Goal: Navigation & Orientation: Find specific page/section

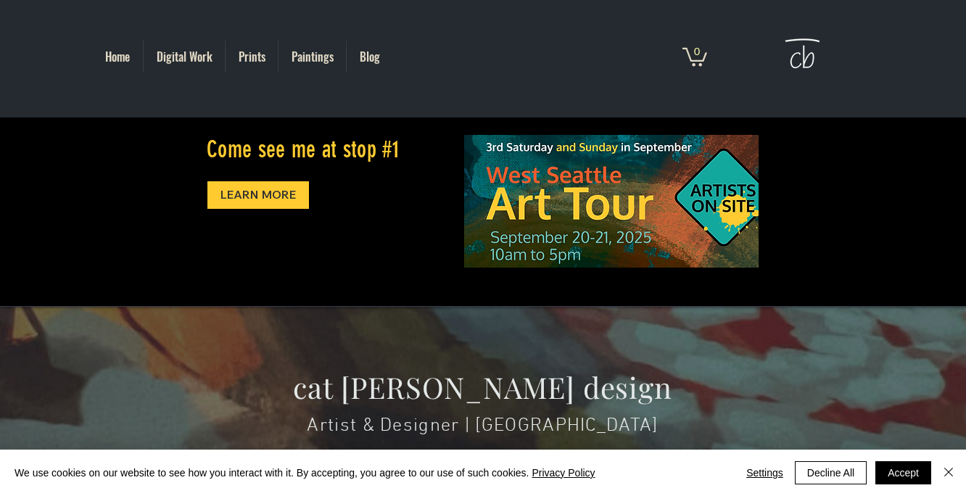
click at [197, 57] on p "Digital Work" at bounding box center [184, 57] width 70 height 32
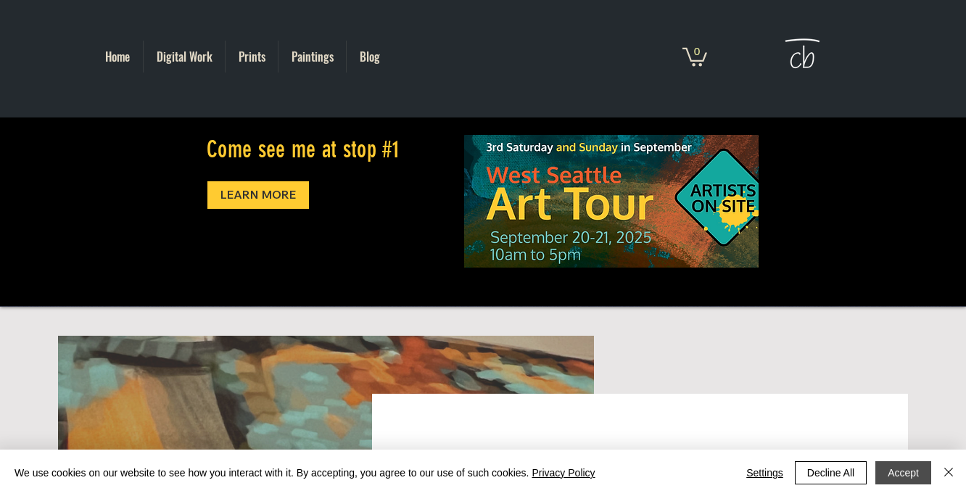
click at [904, 474] on button "Accept" at bounding box center [903, 472] width 56 height 23
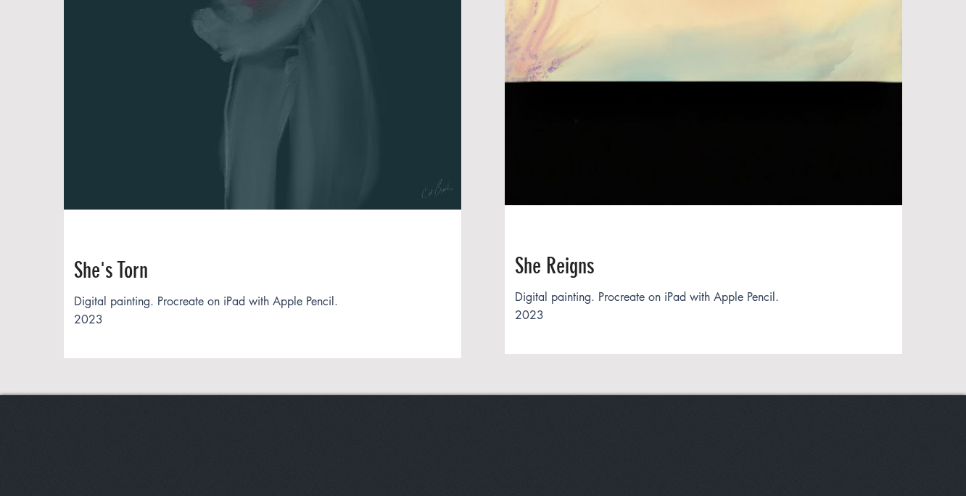
scroll to position [3352, 0]
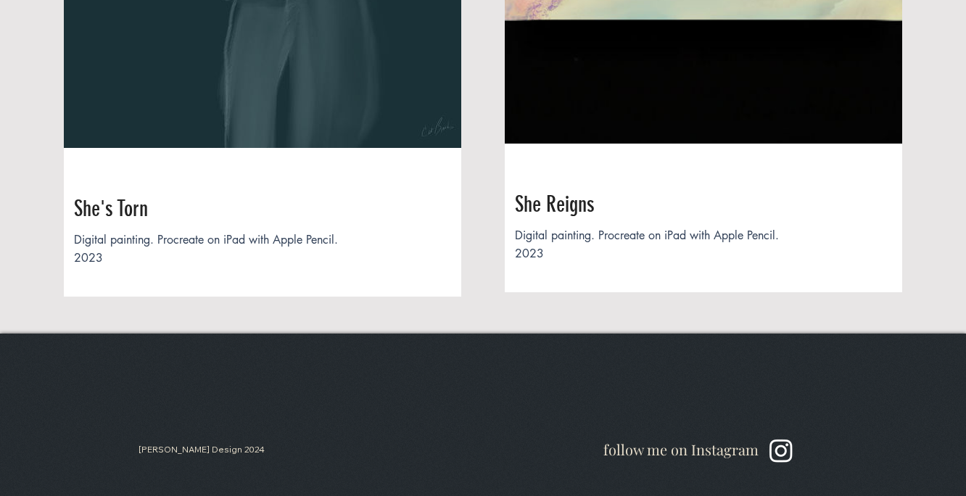
click at [708, 449] on span "follow me on Instagram" at bounding box center [680, 450] width 155 height 20
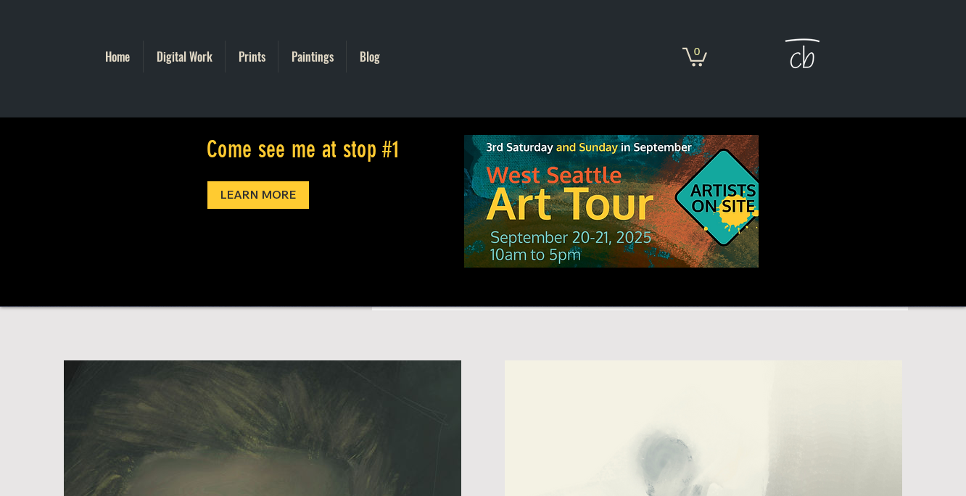
scroll to position [299, 0]
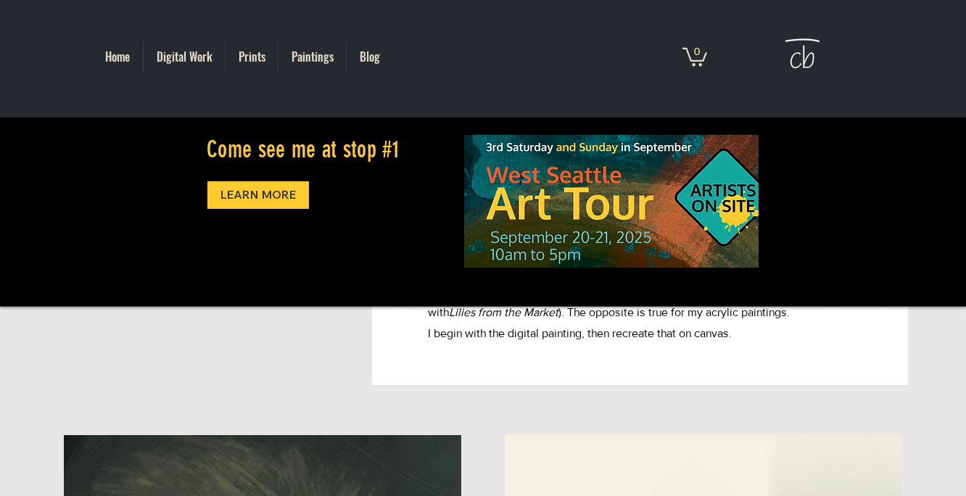
click at [256, 56] on p "Prints" at bounding box center [251, 57] width 41 height 32
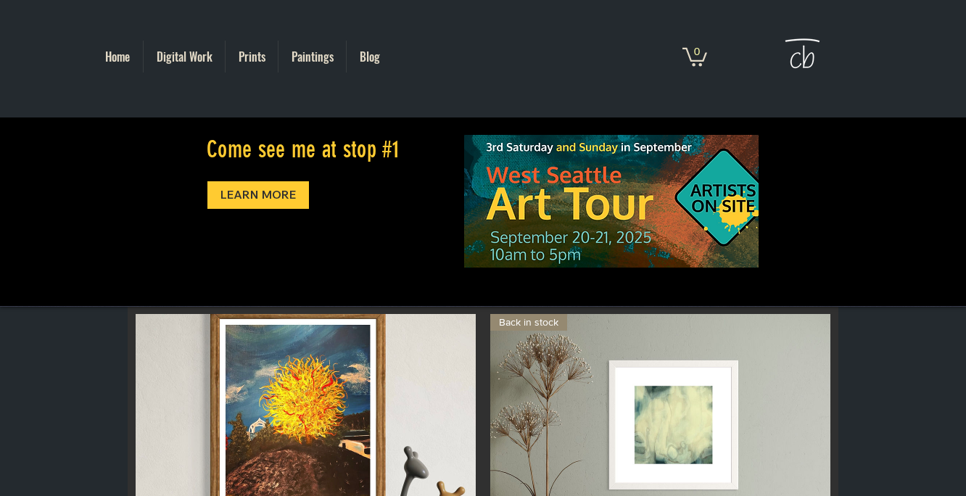
click at [316, 55] on p "Paintings" at bounding box center [312, 57] width 57 height 32
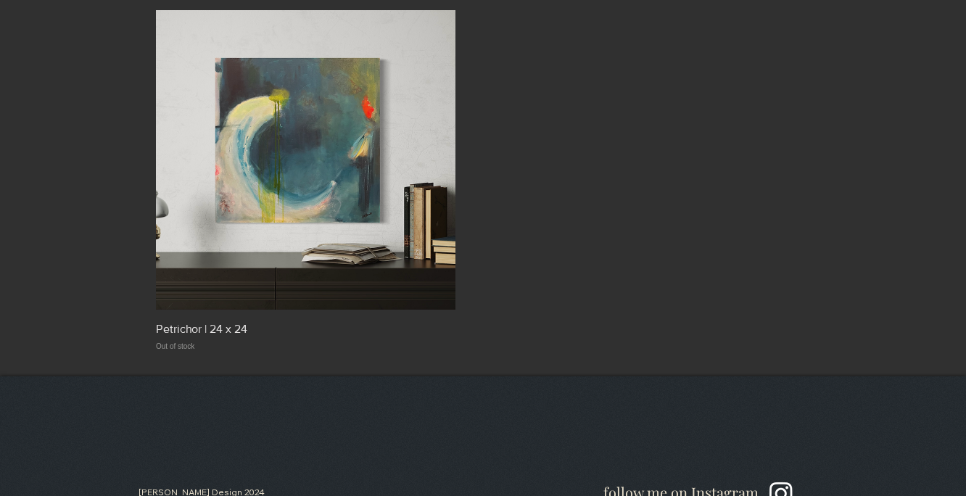
scroll to position [1823, 0]
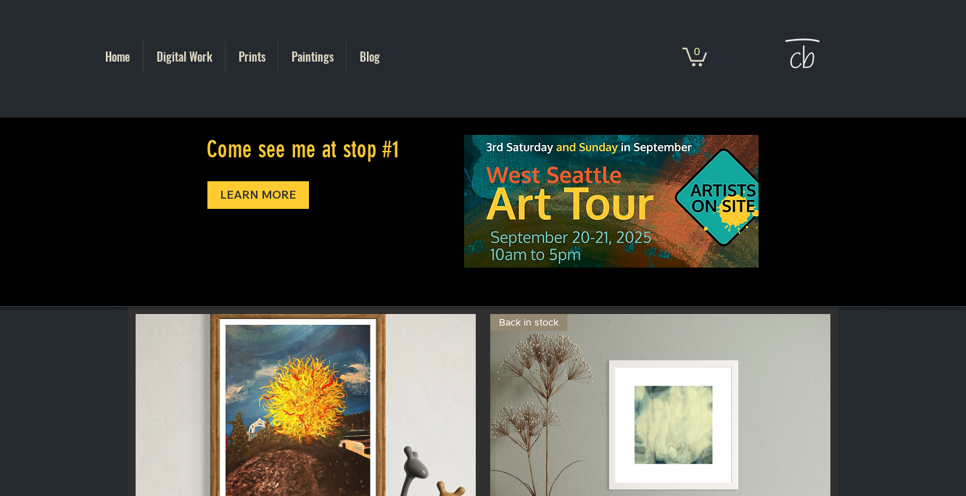
click at [370, 61] on p "Blog" at bounding box center [370, 57] width 35 height 32
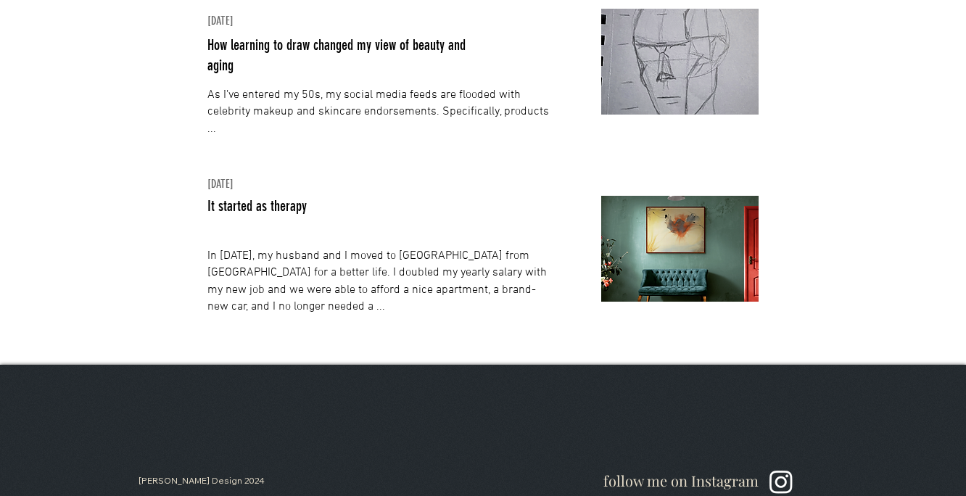
scroll to position [355, 0]
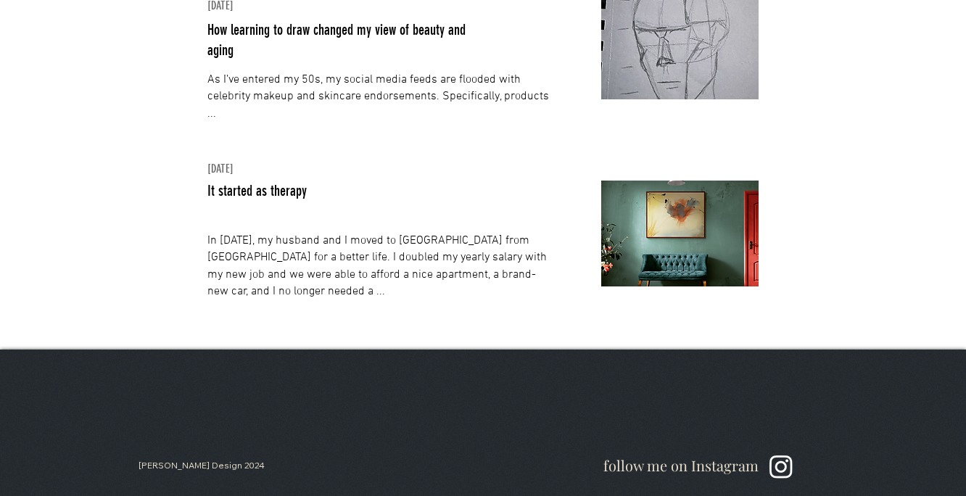
click at [283, 258] on link "In [DATE], my husband and I moved to [GEOGRAPHIC_DATA] from [GEOGRAPHIC_DATA] f…" at bounding box center [376, 266] width 339 height 65
